Goal: Task Accomplishment & Management: Complete application form

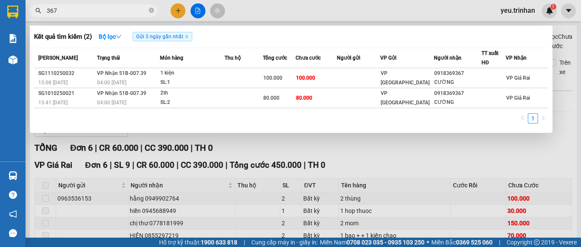
scroll to position [82, 0]
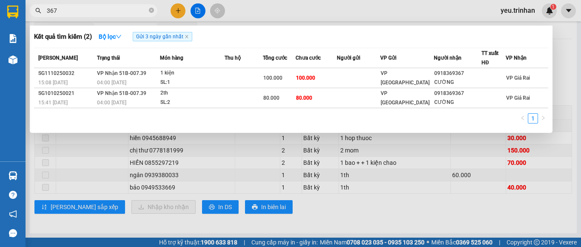
type input "367"
drag, startPoint x: 0, startPoint y: 0, endPoint x: 157, endPoint y: 9, distance: 157.3
click at [157, 9] on span "367" at bounding box center [94, 10] width 128 height 13
click at [147, 9] on input "367" at bounding box center [97, 10] width 100 height 9
click at [151, 9] on icon "close-circle" at bounding box center [151, 10] width 5 height 5
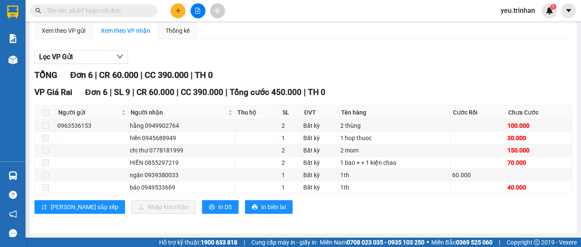
click at [274, 70] on div "TỔNG Đơn 6 | CR 60.000 | CC 390.000 | TH 0" at bounding box center [303, 75] width 538 height 13
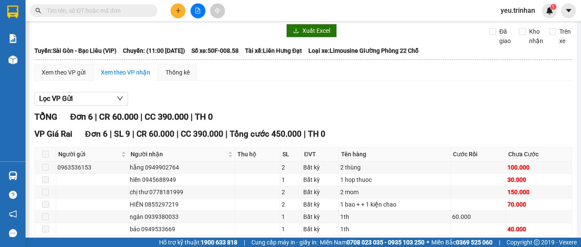
scroll to position [0, 0]
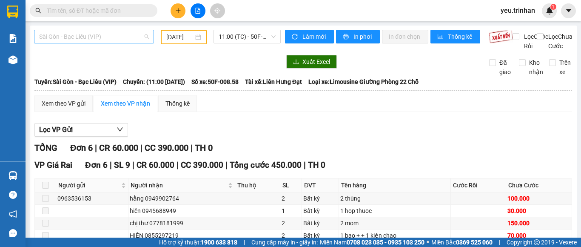
click at [116, 37] on span "Sài Gòn - Bạc Liêu (VIP)" at bounding box center [94, 36] width 110 height 13
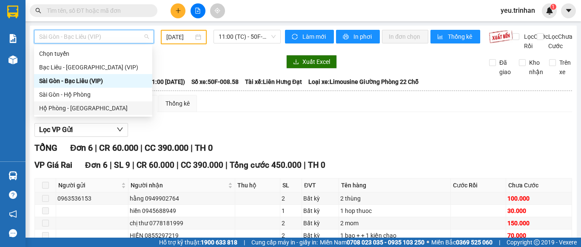
click at [85, 106] on div "Hộ Phòng - [GEOGRAPHIC_DATA]" at bounding box center [93, 107] width 108 height 9
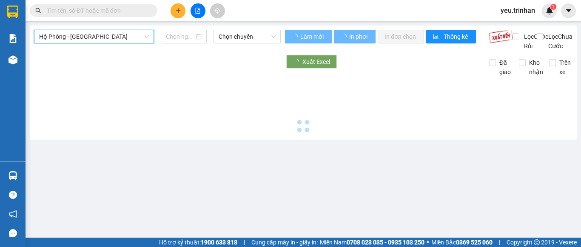
type input "[DATE]"
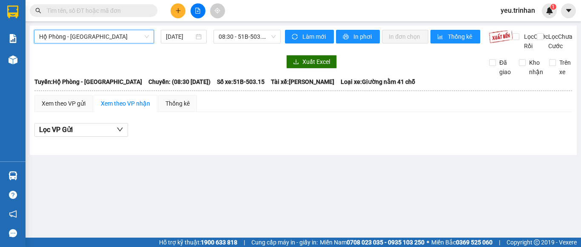
click at [110, 7] on input "text" at bounding box center [97, 10] width 100 height 9
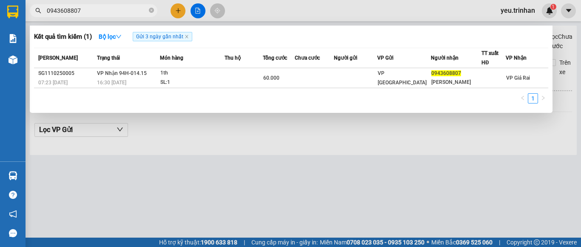
type input "0943608807"
click at [177, 11] on div at bounding box center [290, 123] width 581 height 247
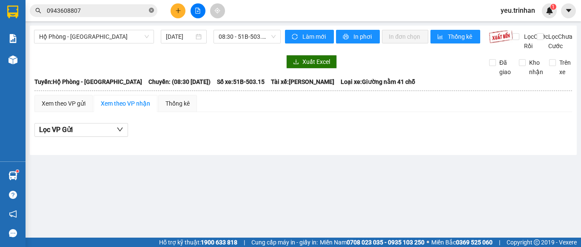
click at [152, 10] on icon "close-circle" at bounding box center [151, 10] width 5 height 5
click at [113, 14] on input "text" at bounding box center [97, 10] width 100 height 9
click at [134, 7] on input "text" at bounding box center [97, 10] width 100 height 9
click at [137, 9] on input "text" at bounding box center [97, 10] width 100 height 9
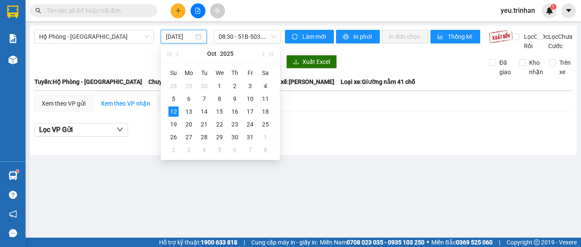
click at [184, 37] on input "[DATE]" at bounding box center [180, 36] width 28 height 9
click at [248, 35] on span "08:30 - 51B-503.15" at bounding box center [247, 36] width 57 height 13
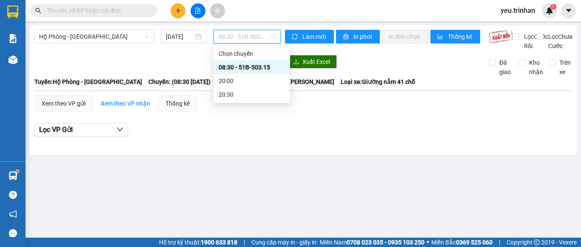
click at [405, 51] on div "Làm mới In phơi In đơn chọn Thống kê" at bounding box center [387, 40] width 204 height 21
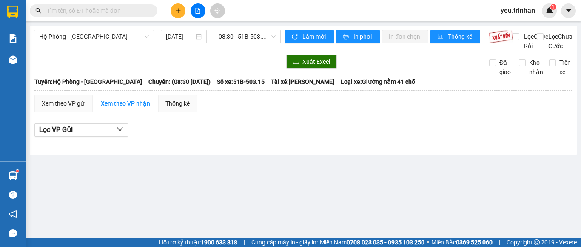
click at [130, 11] on input "text" at bounding box center [97, 10] width 100 height 9
click at [174, 11] on button at bounding box center [178, 10] width 15 height 15
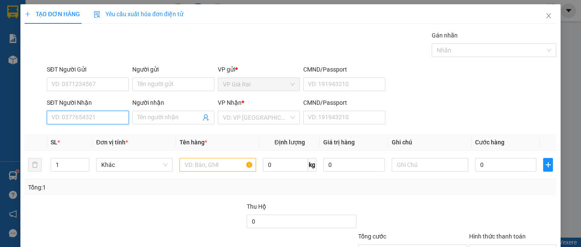
click at [103, 118] on input "SĐT Người Nhận" at bounding box center [88, 118] width 82 height 14
type input "0"
click at [97, 118] on input "SĐT Người Nhận" at bounding box center [88, 118] width 82 height 14
click at [106, 119] on input "SĐT Người Nhận" at bounding box center [88, 118] width 82 height 14
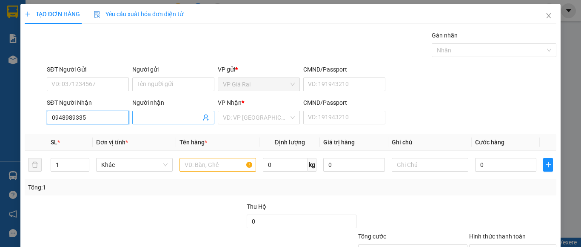
type input "0948989335"
click at [145, 117] on input "Người nhận" at bounding box center [168, 117] width 63 height 9
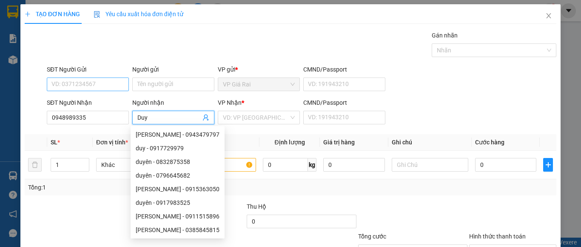
type input "Duy"
click at [88, 86] on input "SĐT Người Gửi" at bounding box center [88, 84] width 82 height 14
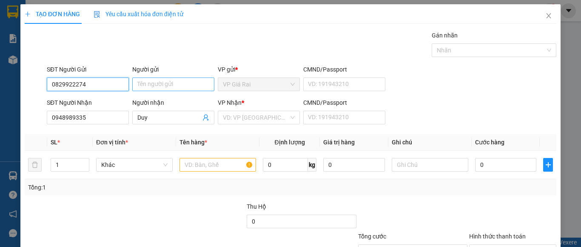
type input "0829922274"
click at [171, 83] on input "Người gửi" at bounding box center [173, 84] width 82 height 14
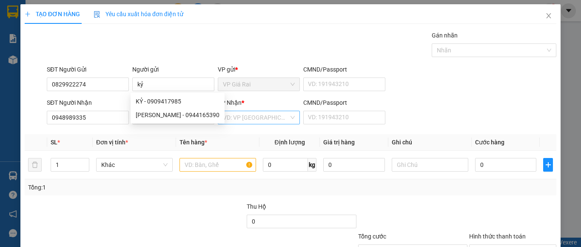
click at [254, 120] on input "search" at bounding box center [256, 117] width 66 height 13
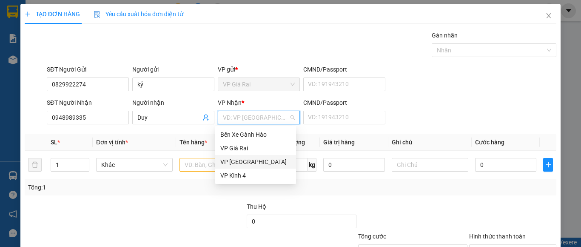
click at [241, 161] on div "VP [GEOGRAPHIC_DATA]" at bounding box center [255, 161] width 71 height 9
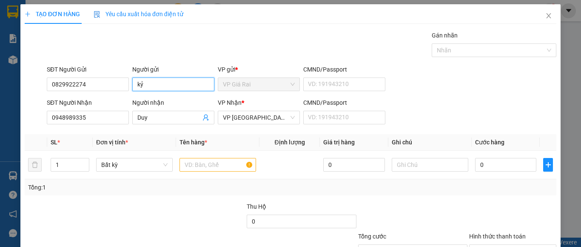
click at [132, 84] on input "kỷ" at bounding box center [173, 84] width 82 height 14
type input "phạm kỷ"
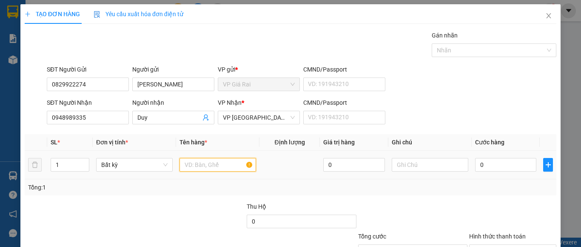
click at [191, 165] on input "text" at bounding box center [218, 165] width 77 height 14
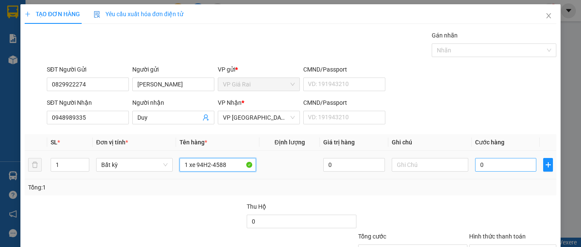
type input "1 xe 94H2-4588"
click at [496, 162] on input "0" at bounding box center [505, 165] width 61 height 14
type input "5"
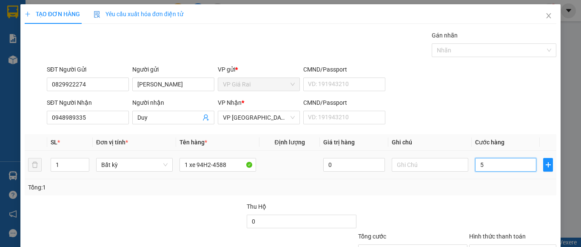
type input "50"
type input "500"
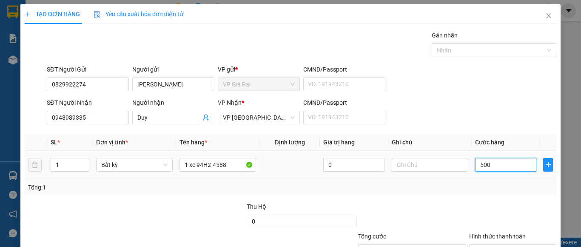
type input "500"
type input "5.000"
type input "50.000"
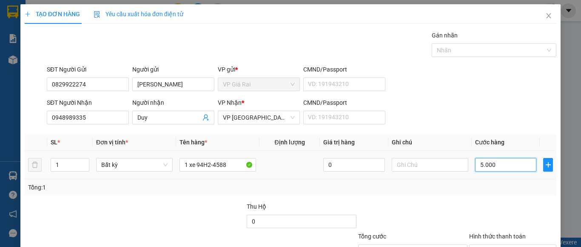
type input "50.000"
type input "500.000"
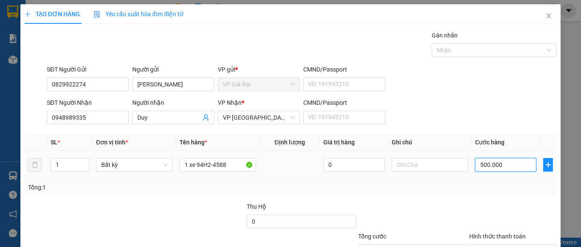
scroll to position [68, 0]
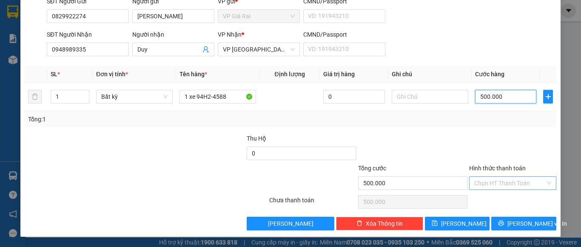
type input "500.000"
click at [507, 183] on input "Hình thức thanh toán" at bounding box center [510, 183] width 71 height 13
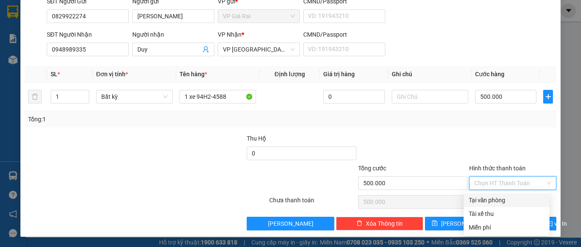
click at [495, 196] on div "Tại văn phòng" at bounding box center [507, 199] width 76 height 9
type input "0"
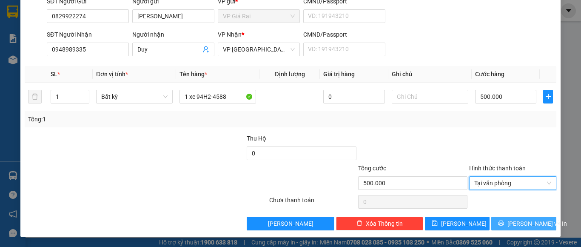
click at [530, 225] on span "[PERSON_NAME] và In" at bounding box center [538, 223] width 60 height 9
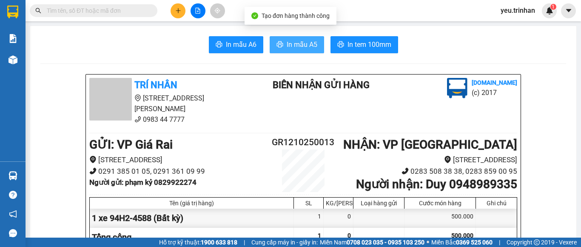
click at [292, 41] on span "In mẫu A5" at bounding box center [302, 44] width 31 height 11
